Goal: Task Accomplishment & Management: Manage account settings

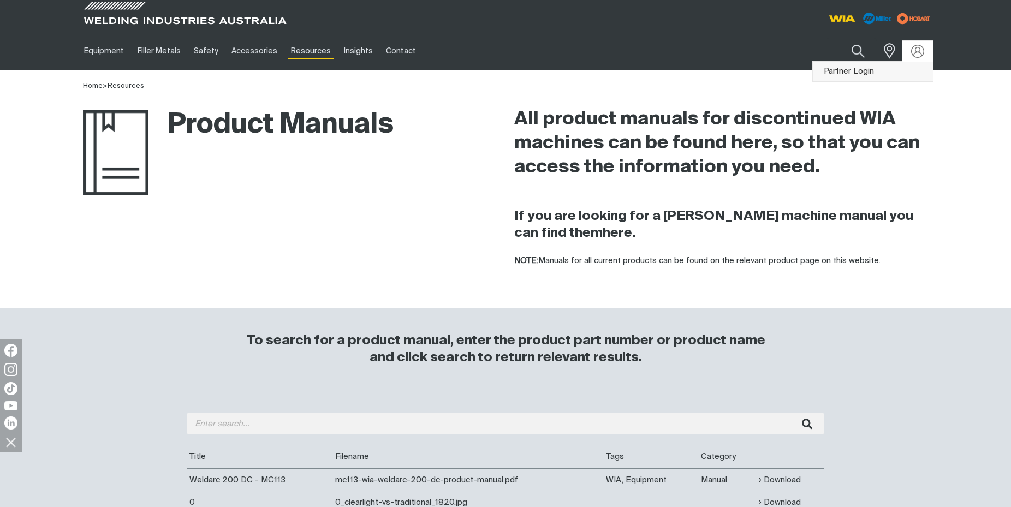
click at [862, 71] on link "Partner Login" at bounding box center [873, 72] width 120 height 20
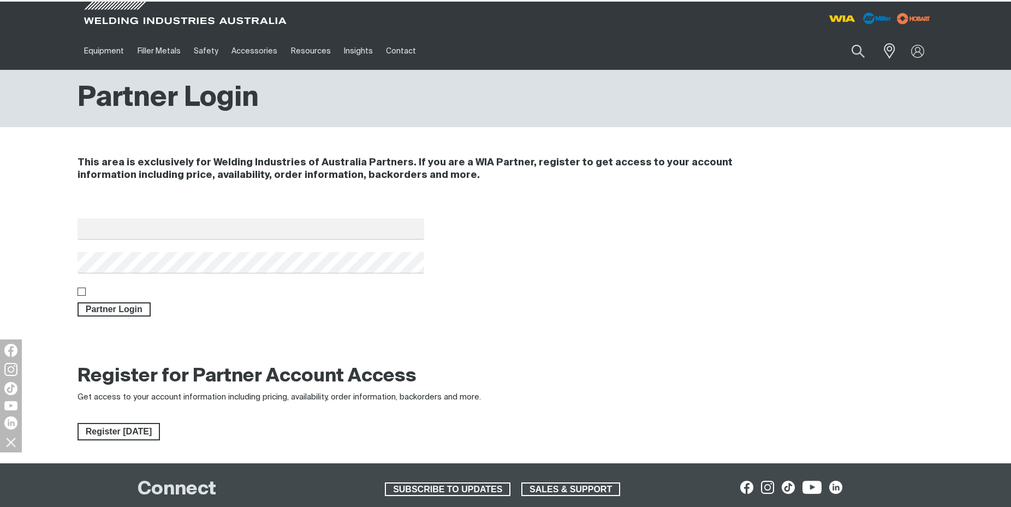
type input "[EMAIL_ADDRESS][DOMAIN_NAME]"
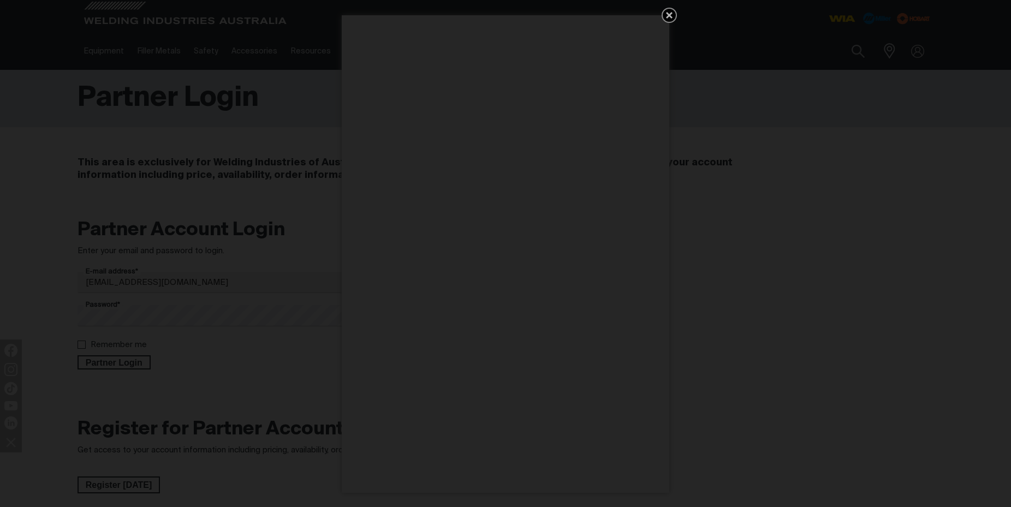
click at [667, 14] on icon "Get 5 WIA Welding Guides Free!" at bounding box center [669, 15] width 7 height 7
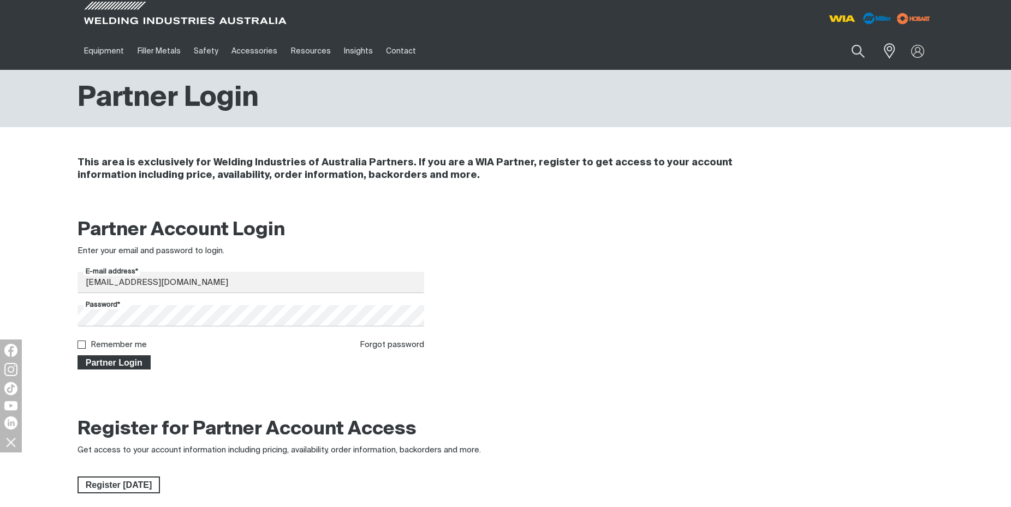
click at [97, 363] on span "Partner Login" at bounding box center [114, 362] width 71 height 14
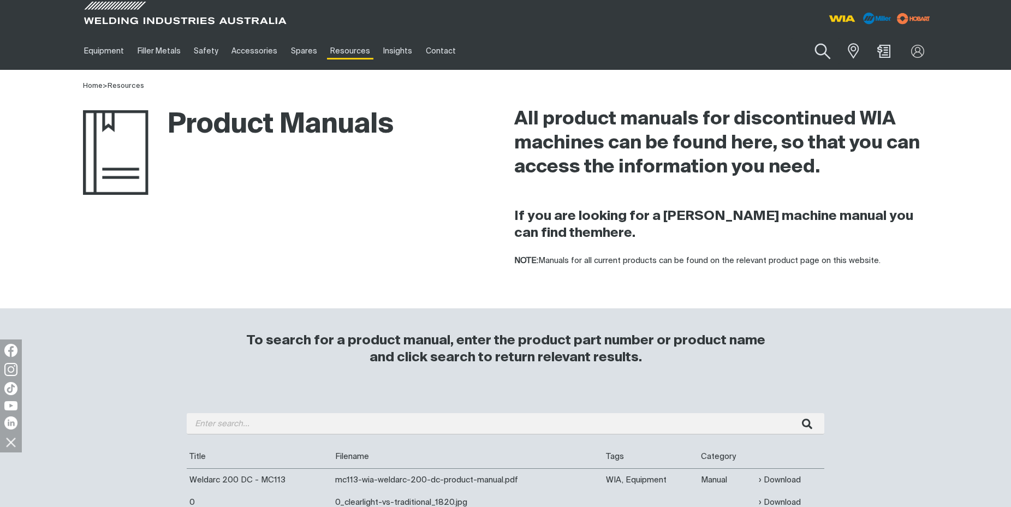
click at [814, 51] on button "Search products" at bounding box center [822, 51] width 44 height 31
click at [721, 51] on input "Search" at bounding box center [756, 51] width 168 height 25
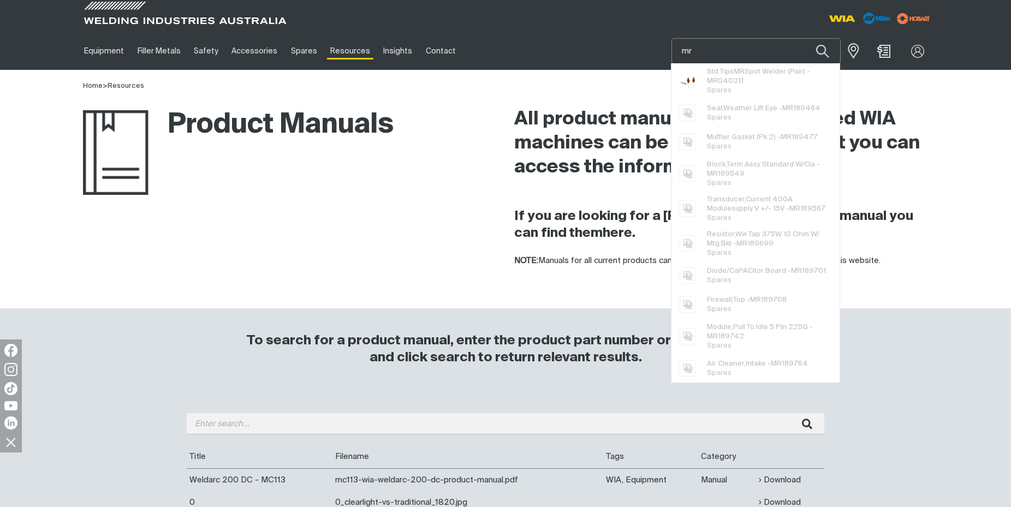
type input "m"
